Goal: Information Seeking & Learning: Learn about a topic

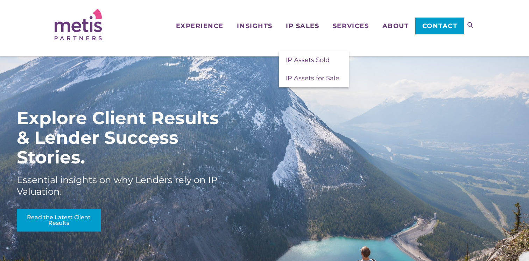
click at [300, 27] on span "IP Sales" at bounding box center [302, 26] width 33 height 6
click at [300, 59] on span "IP Assets Sold" at bounding box center [308, 60] width 44 height 8
click at [302, 78] on span "IP Assets for Sale" at bounding box center [313, 78] width 54 height 8
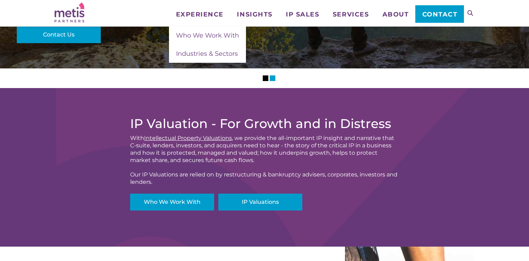
scroll to position [403, 0]
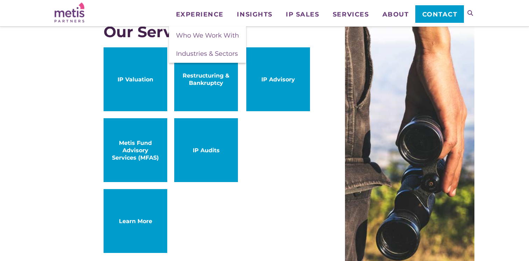
click at [250, 185] on div "IP Valuation IP Advisory Restructuring & Bankruptcy Metis Fund Advisory Service…" at bounding box center [207, 153] width 207 height 212
click at [80, 70] on div "Our Services: IP Valuation IP Advisory Restructuring & Bankruptcy Metis Fund Ad…" at bounding box center [265, 141] width 420 height 297
click at [224, 202] on div "IP Valuation IP Advisory Restructuring & Bankruptcy Metis Fund Advisory Service…" at bounding box center [207, 153] width 207 height 212
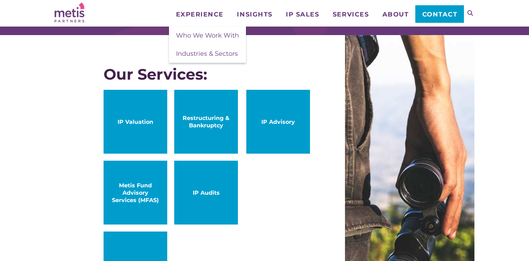
scroll to position [355, 0]
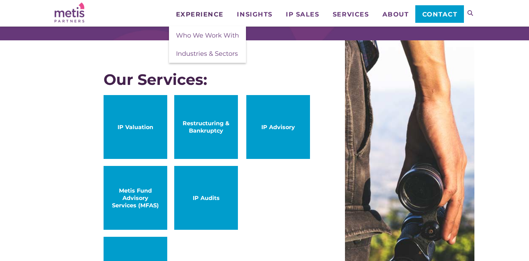
click at [204, 7] on link "Experience" at bounding box center [199, 9] width 61 height 18
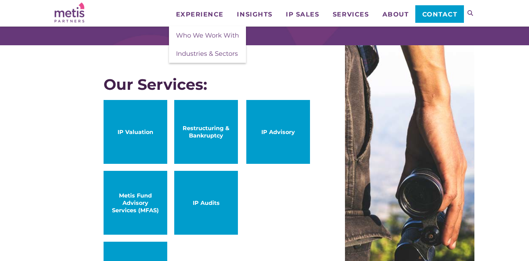
scroll to position [347, 0]
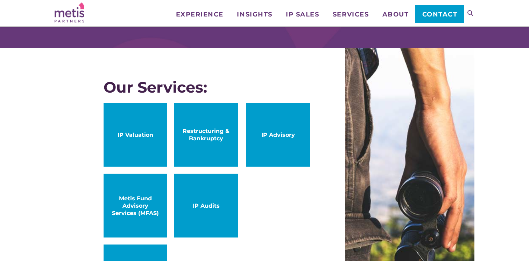
click at [137, 147] on link "IP Valuation" at bounding box center [136, 135] width 64 height 64
click at [265, 132] on span "IP Advisory" at bounding box center [279, 134] width 50 height 7
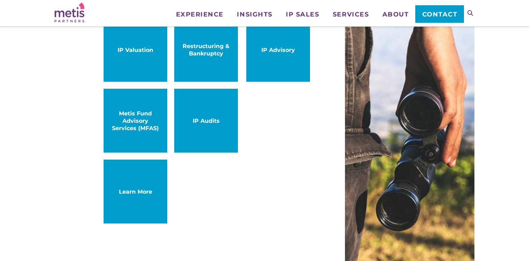
click at [155, 202] on link "Learn More" at bounding box center [136, 191] width 64 height 64
click at [401, 19] on ul "Experience Who We Work With Industries & Sectors Insights Articles/Insights & P…" at bounding box center [316, 11] width 295 height 23
click at [399, 17] on span "About" at bounding box center [396, 14] width 27 height 6
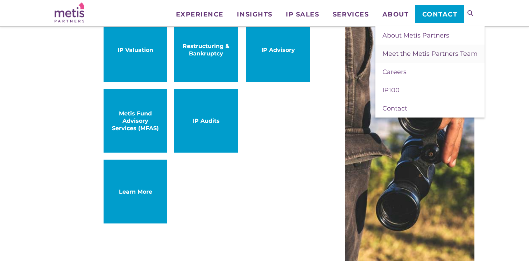
click at [404, 54] on span "Meet the Metis Partners Team" at bounding box center [430, 54] width 95 height 8
click at [408, 35] on span "About Metis Partners" at bounding box center [416, 36] width 67 height 8
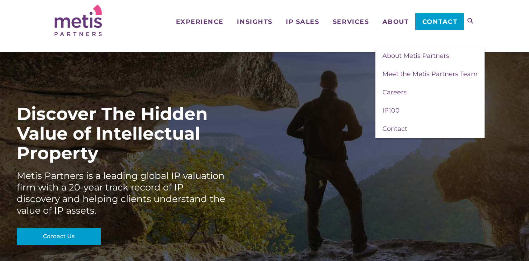
scroll to position [0, 0]
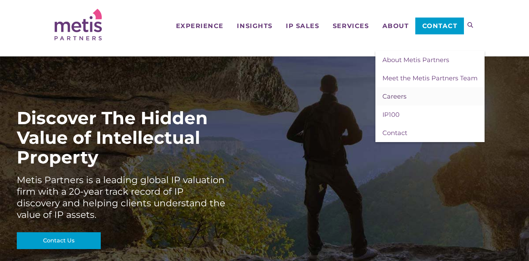
click at [402, 96] on span "Careers" at bounding box center [395, 96] width 24 height 8
click at [394, 120] on link "IP100" at bounding box center [430, 114] width 109 height 18
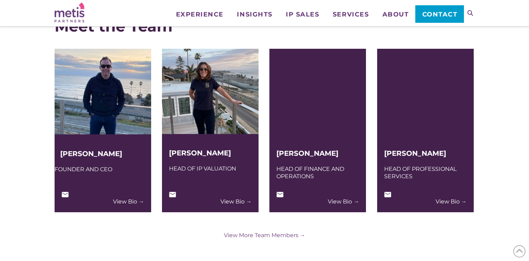
scroll to position [1656, 0]
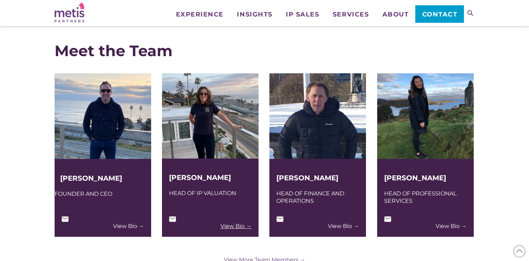
click at [243, 227] on link "View Bio →" at bounding box center [236, 225] width 31 height 7
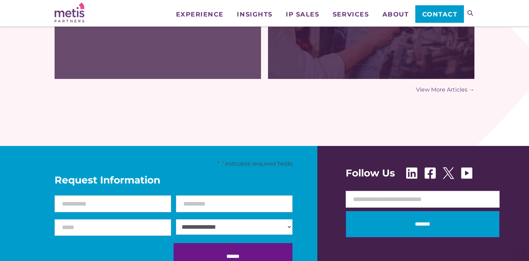
scroll to position [2270, 0]
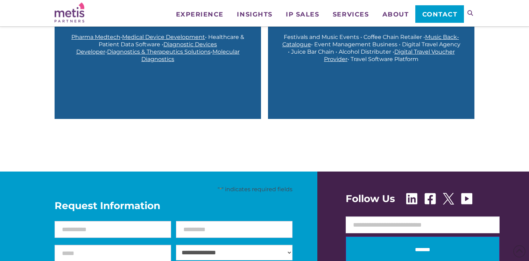
scroll to position [917, 0]
